Goal: Complete application form

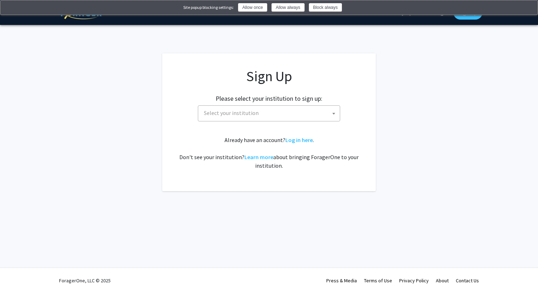
click at [271, 112] on span "Select your institution" at bounding box center [270, 113] width 139 height 15
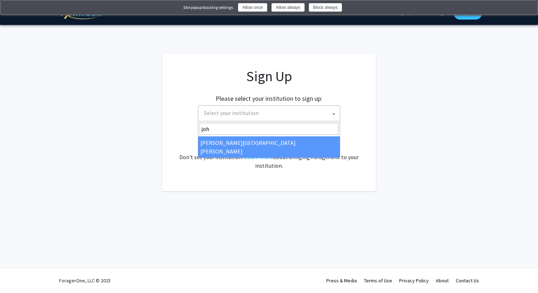
type input "[PERSON_NAME]"
select select "1"
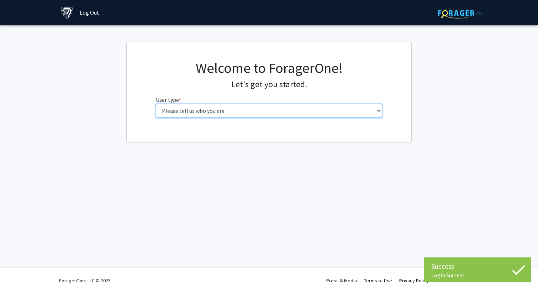
click at [302, 107] on select "Please tell us who you are Undergraduate Student Master's Student Doctoral Cand…" at bounding box center [269, 111] width 227 height 14
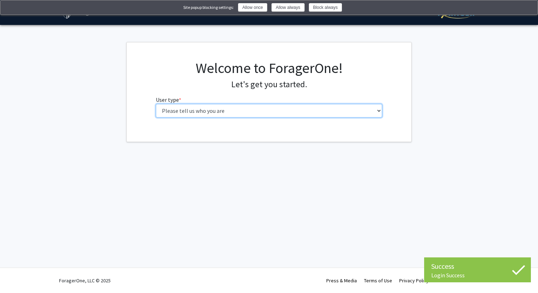
select select "2: masters"
click at [156, 104] on select "Please tell us who you are Undergraduate Student Master's Student Doctoral Cand…" at bounding box center [269, 111] width 227 height 14
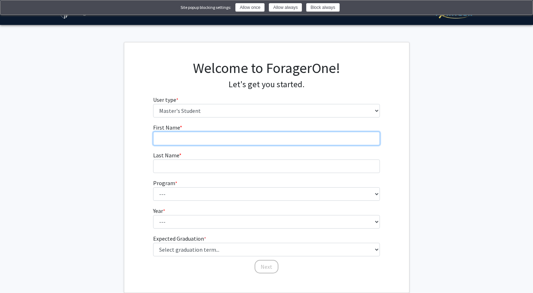
click at [302, 142] on input "First Name * required" at bounding box center [266, 139] width 227 height 14
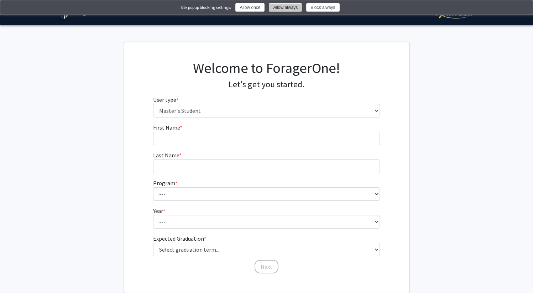
click at [281, 6] on button "Allow always" at bounding box center [285, 7] width 33 height 9
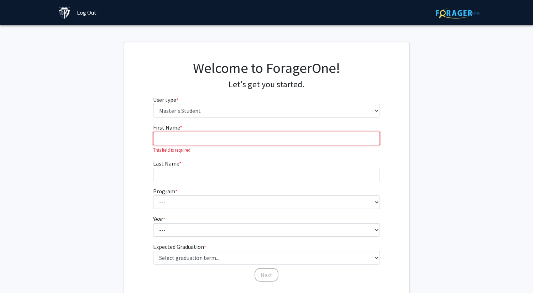
click at [240, 136] on input "First Name * required" at bounding box center [266, 139] width 227 height 14
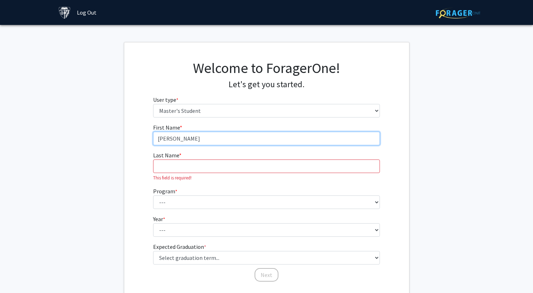
click at [239, 142] on input "[PERSON_NAME]" at bounding box center [266, 139] width 227 height 14
type input "[PERSON_NAME]"
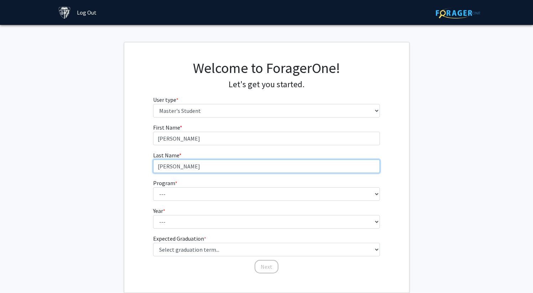
type input "[PERSON_NAME]"
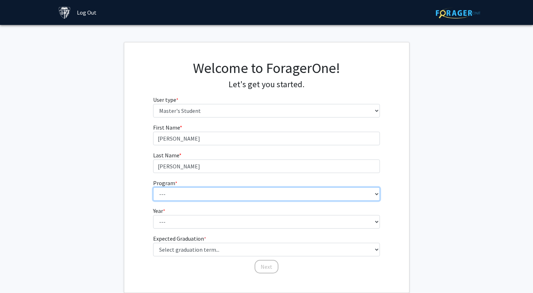
click at [218, 196] on select "--- Anatomy Education Applied and Computational Mathematics Applied Biomedical …" at bounding box center [266, 194] width 227 height 14
select select "39: 28"
click at [153, 187] on select "--- Anatomy Education Applied and Computational Mathematics Applied Biomedical …" at bounding box center [266, 194] width 227 height 14
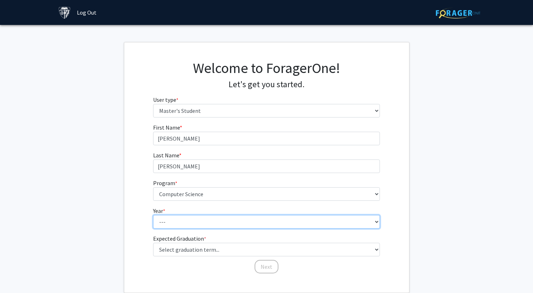
click at [219, 223] on select "--- First Year Second Year" at bounding box center [266, 222] width 227 height 14
select select "1: first_year"
click at [153, 215] on select "--- First Year Second Year" at bounding box center [266, 222] width 227 height 14
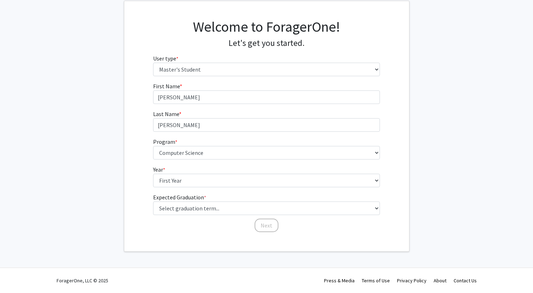
click at [220, 200] on fg-graduation-dropdown "Expected Graduation * required Select graduation term... Spring 2025 Summer 202…" at bounding box center [266, 204] width 227 height 22
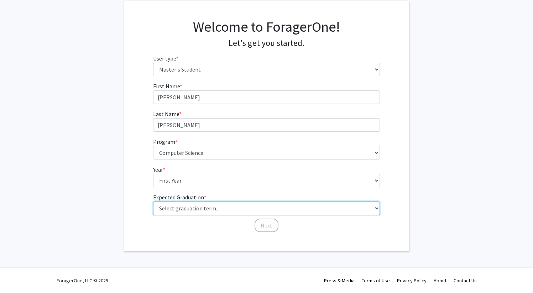
click at [220, 204] on select "Select graduation term... Spring 2025 Summer 2025 Fall 2025 Winter 2025 Spring …" at bounding box center [266, 209] width 227 height 14
select select "9: spring_2027"
click at [153, 202] on select "Select graduation term... Spring 2025 Summer 2025 Fall 2025 Winter 2025 Spring …" at bounding box center [266, 209] width 227 height 14
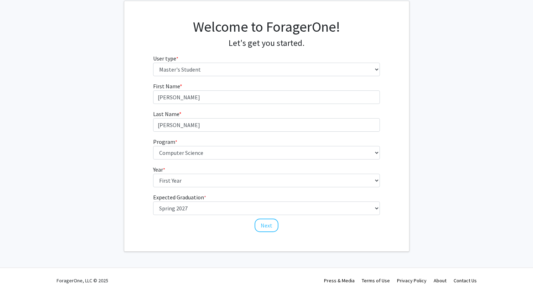
click at [264, 188] on form "First Name * required [PERSON_NAME] Name * required [PERSON_NAME] Program * req…" at bounding box center [266, 154] width 227 height 144
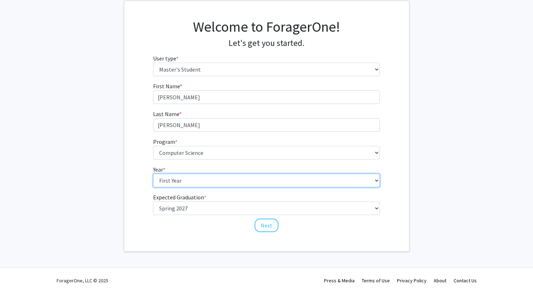
click at [264, 182] on select "--- First Year Second Year" at bounding box center [266, 181] width 227 height 14
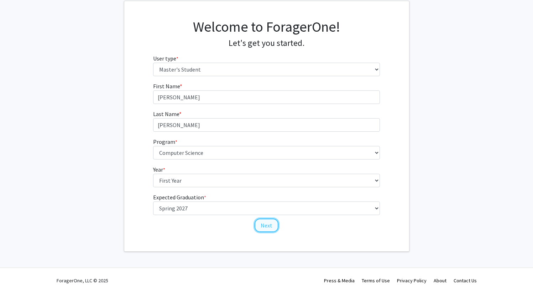
click at [262, 219] on button "Next" at bounding box center [267, 226] width 24 height 14
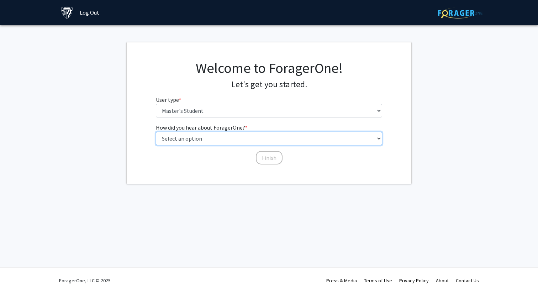
click at [233, 137] on select "Select an option Peer/student recommendation Faculty/staff recommendation Unive…" at bounding box center [269, 139] width 227 height 14
select select "3: university_website"
click at [156, 132] on select "Select an option Peer/student recommendation Faculty/staff recommendation Unive…" at bounding box center [269, 139] width 227 height 14
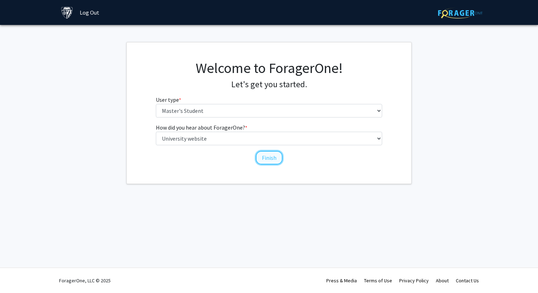
click at [269, 161] on button "Finish" at bounding box center [269, 158] width 27 height 14
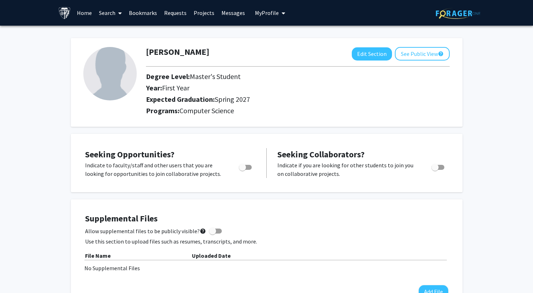
click at [246, 167] on span "Toggle" at bounding box center [245, 167] width 13 height 5
click at [242, 170] on input "Are you actively seeking opportunities?" at bounding box center [242, 170] width 0 height 0
checkbox input "true"
click at [86, 14] on link "Home" at bounding box center [84, 12] width 22 height 25
